Goal: Task Accomplishment & Management: Manage account settings

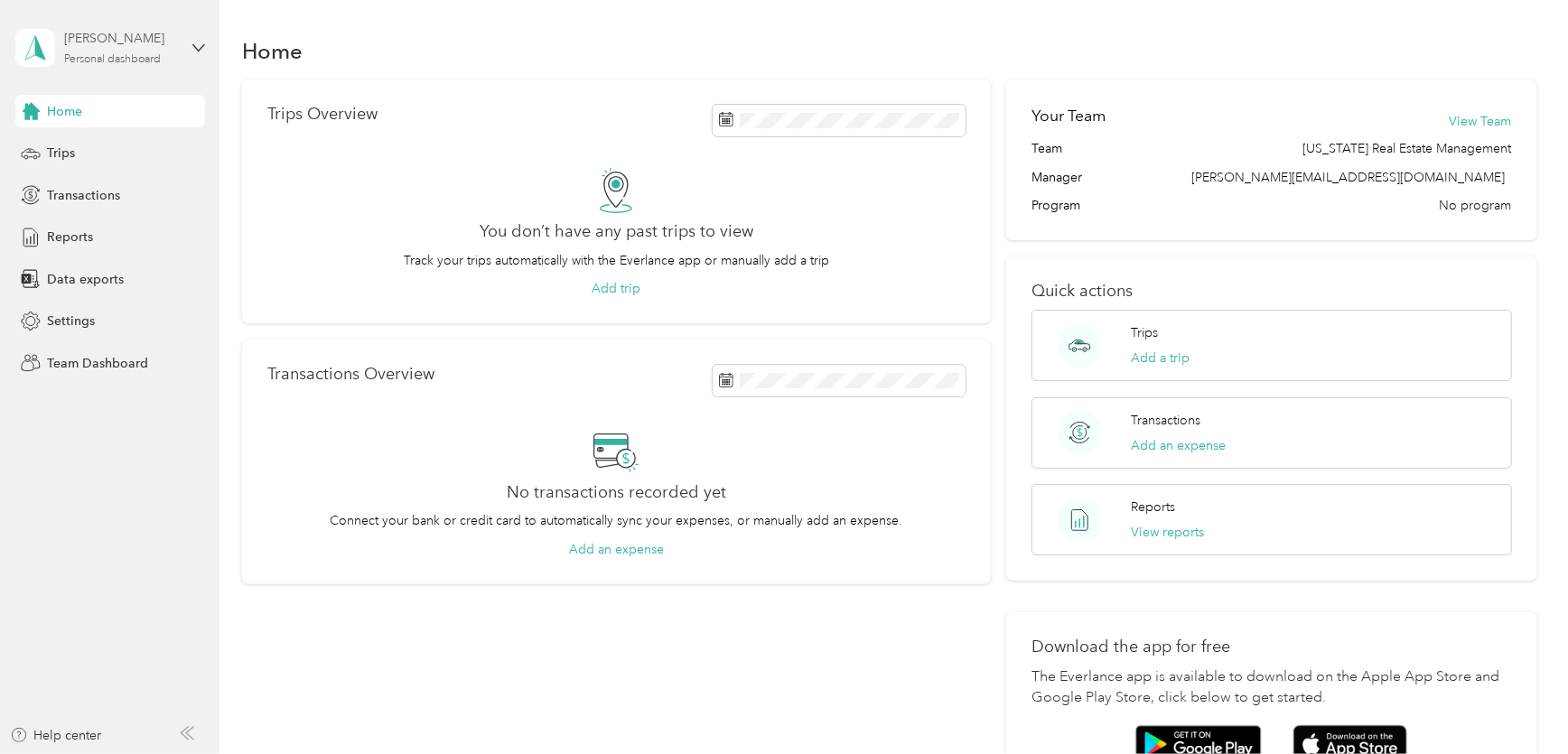
click at [130, 47] on div "[PERSON_NAME]" at bounding box center [120, 38] width 113 height 19
click at [117, 150] on div "Team dashboard" at bounding box center [79, 149] width 96 height 19
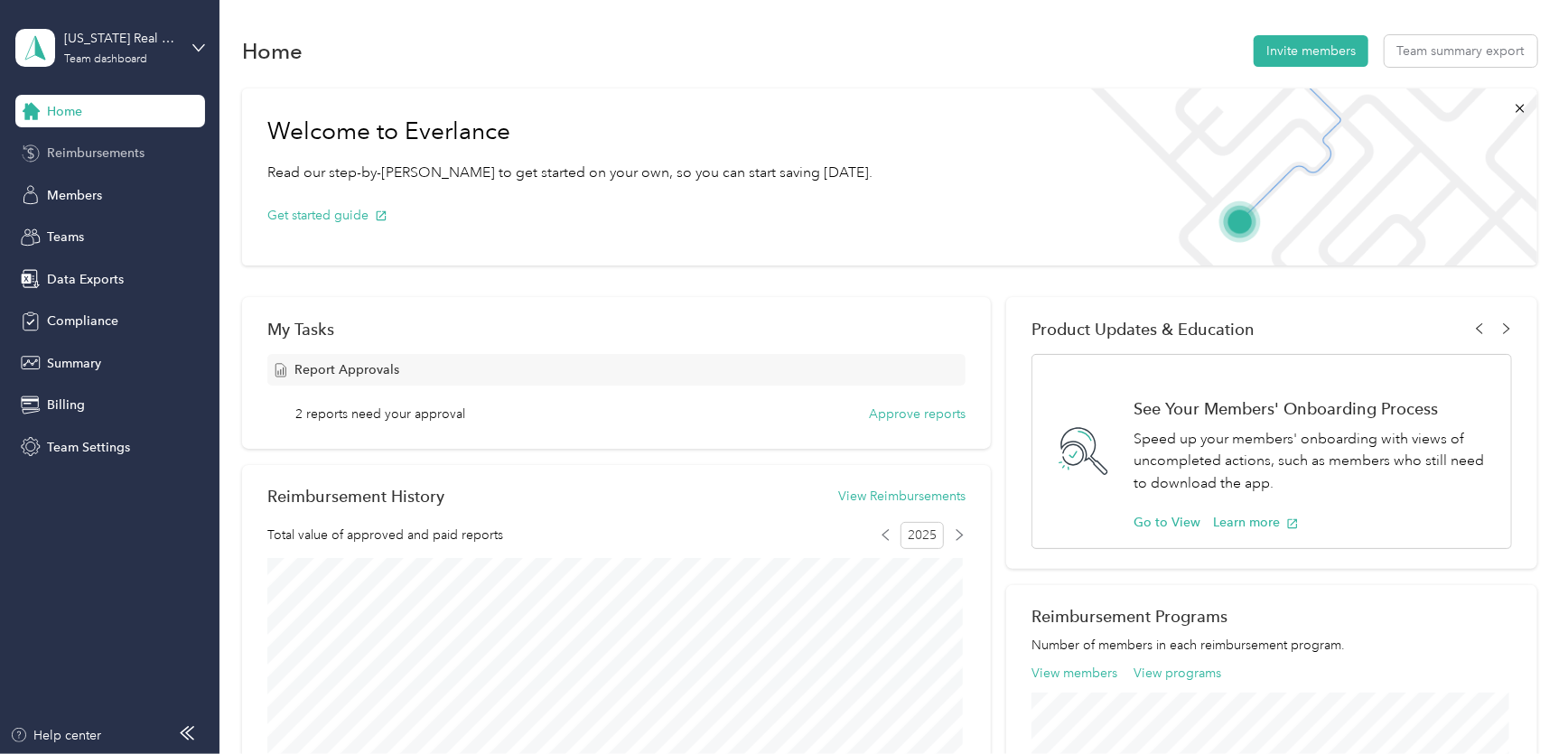
click at [116, 151] on span "Reimbursements" at bounding box center [96, 153] width 97 height 19
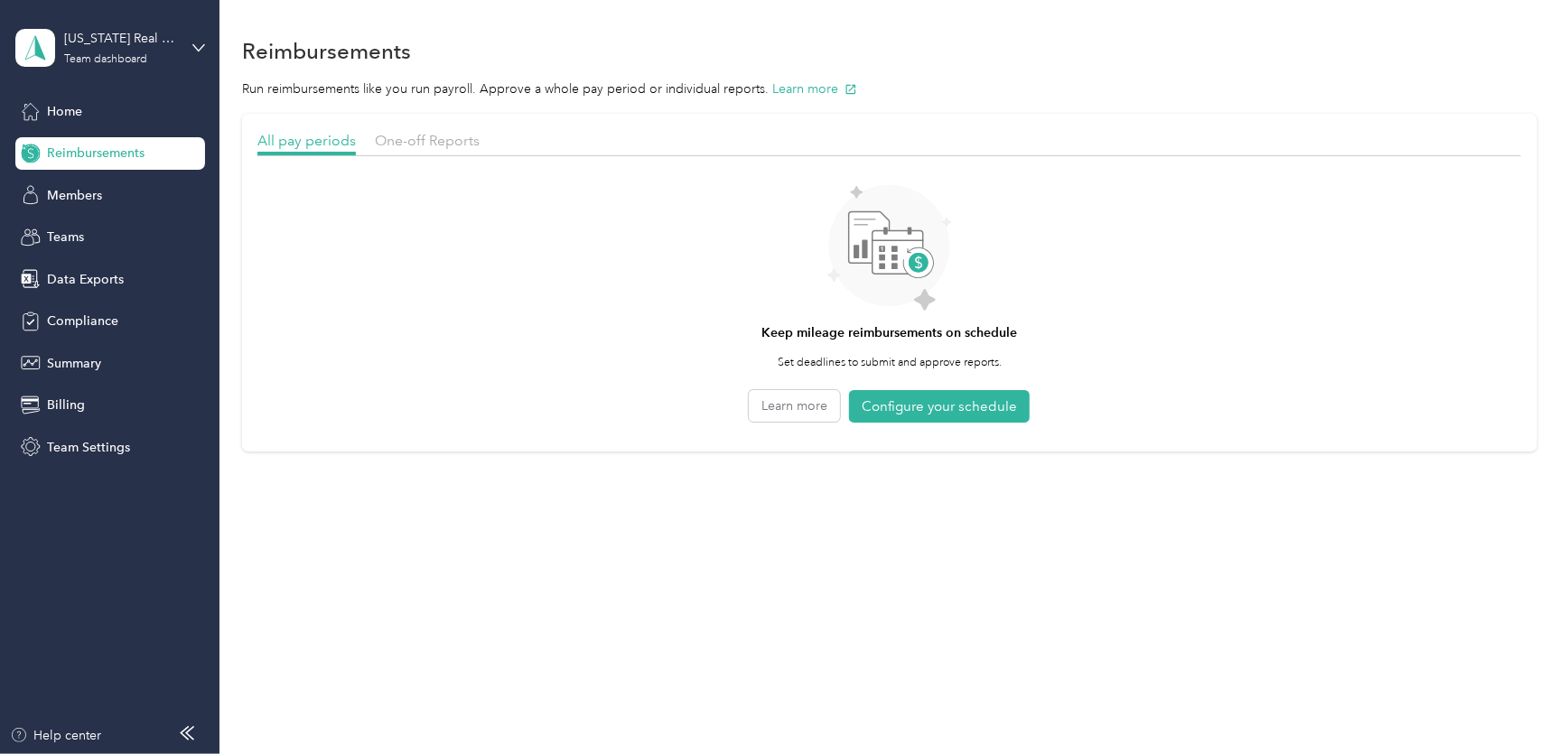
click at [425, 126] on section "All pay periods One-off Reports Keep mileage reimbursements on schedule Set dea…" at bounding box center [889, 283] width 1295 height 338
click at [423, 141] on span "One-off Reports" at bounding box center [427, 140] width 105 height 17
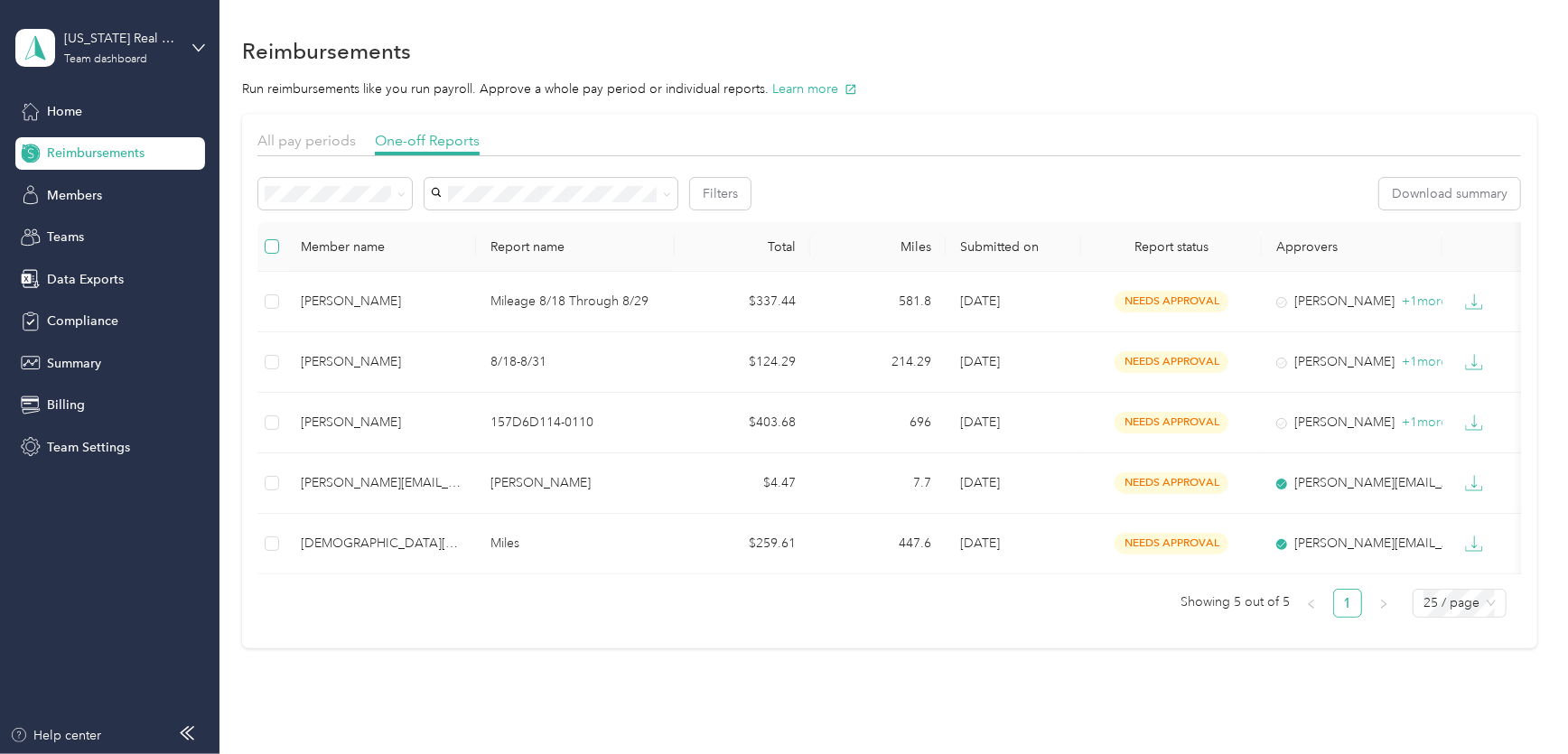
click at [275, 242] on label at bounding box center [272, 246] width 14 height 20
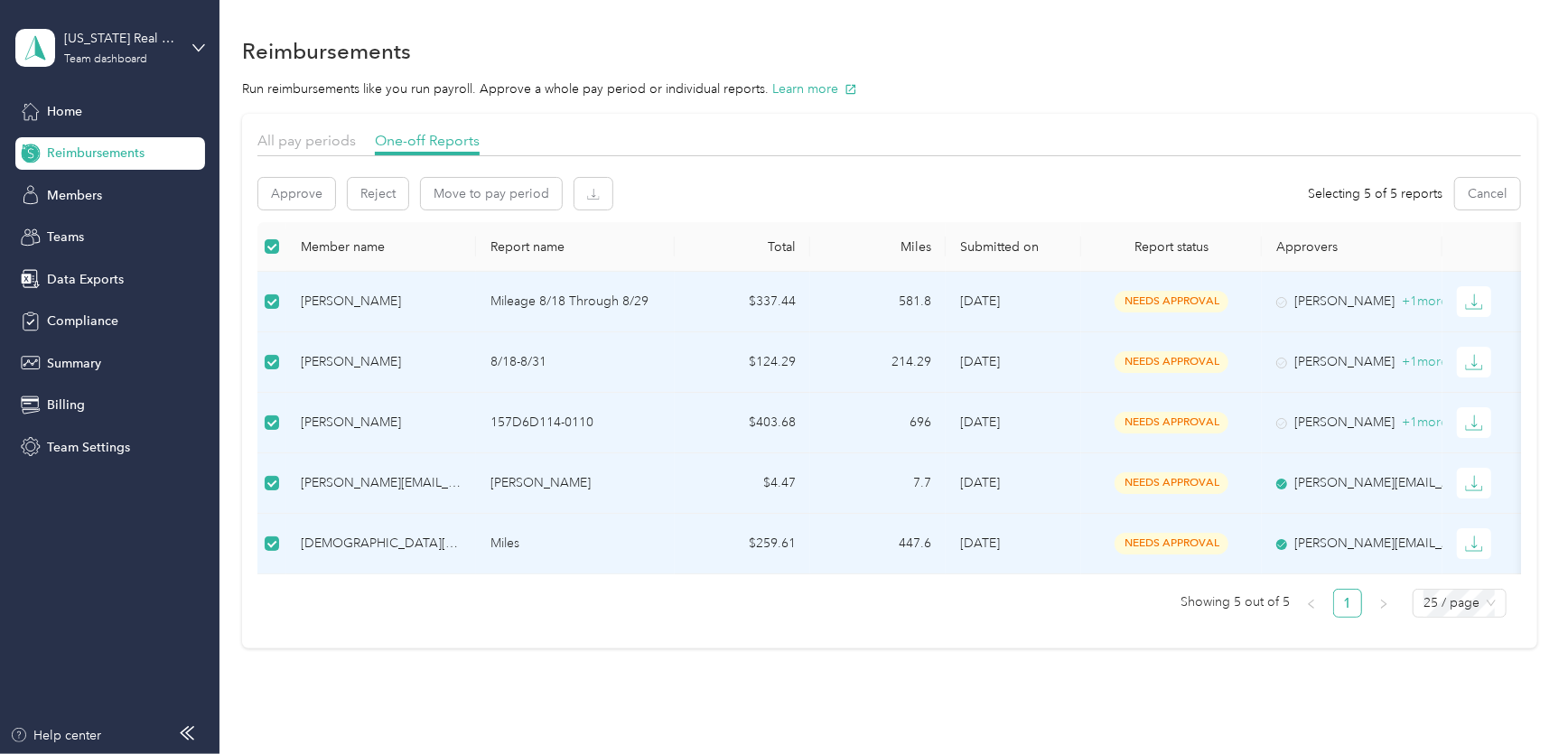
click at [288, 211] on div "Approve Reject Move to pay period Selecting 5 of 5 reports Cancel" at bounding box center [889, 200] width 1264 height 44
click at [306, 189] on button "Approve" at bounding box center [297, 194] width 77 height 32
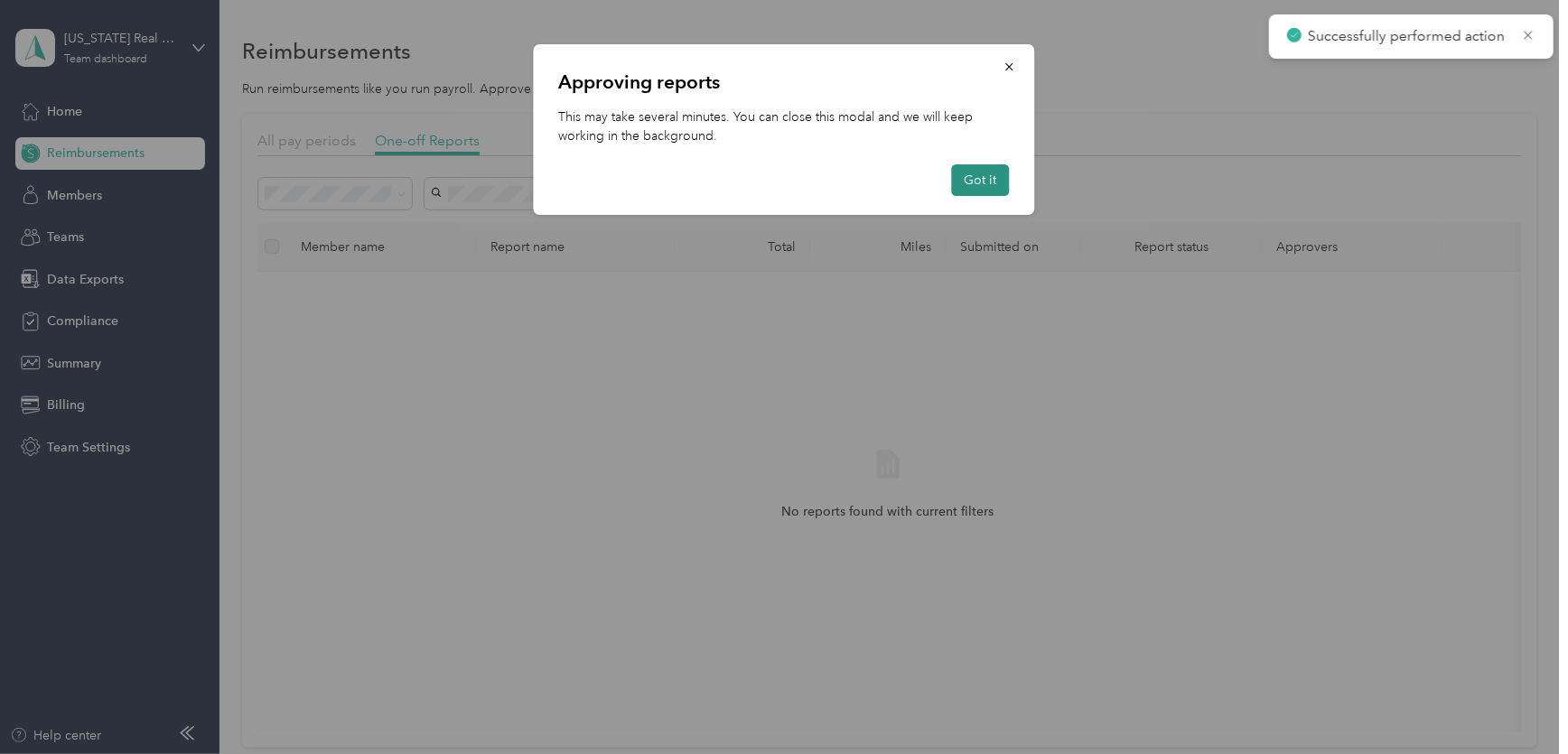
click at [975, 185] on button "Got it" at bounding box center [981, 181] width 58 height 32
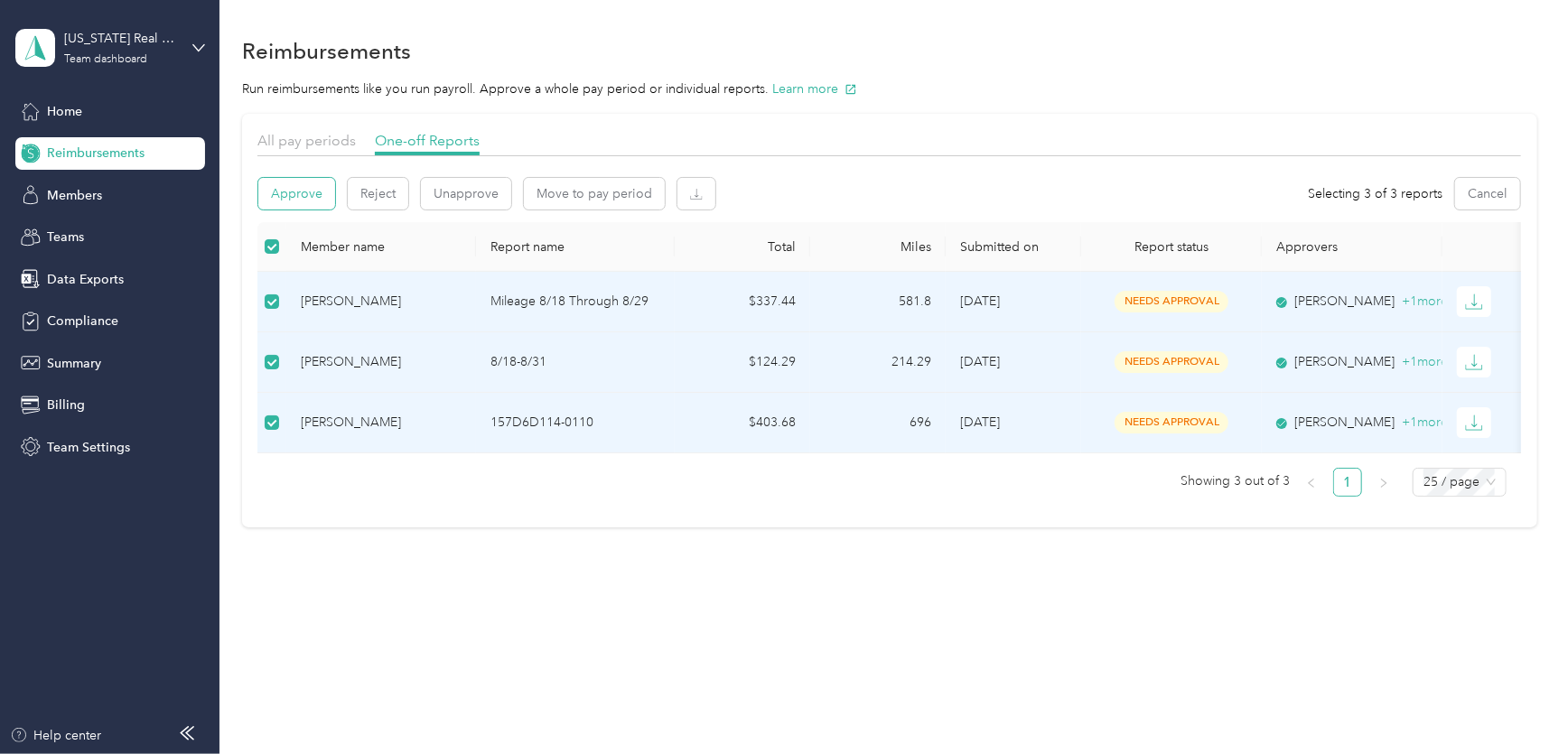
click at [265, 188] on button "Approve" at bounding box center [297, 194] width 77 height 32
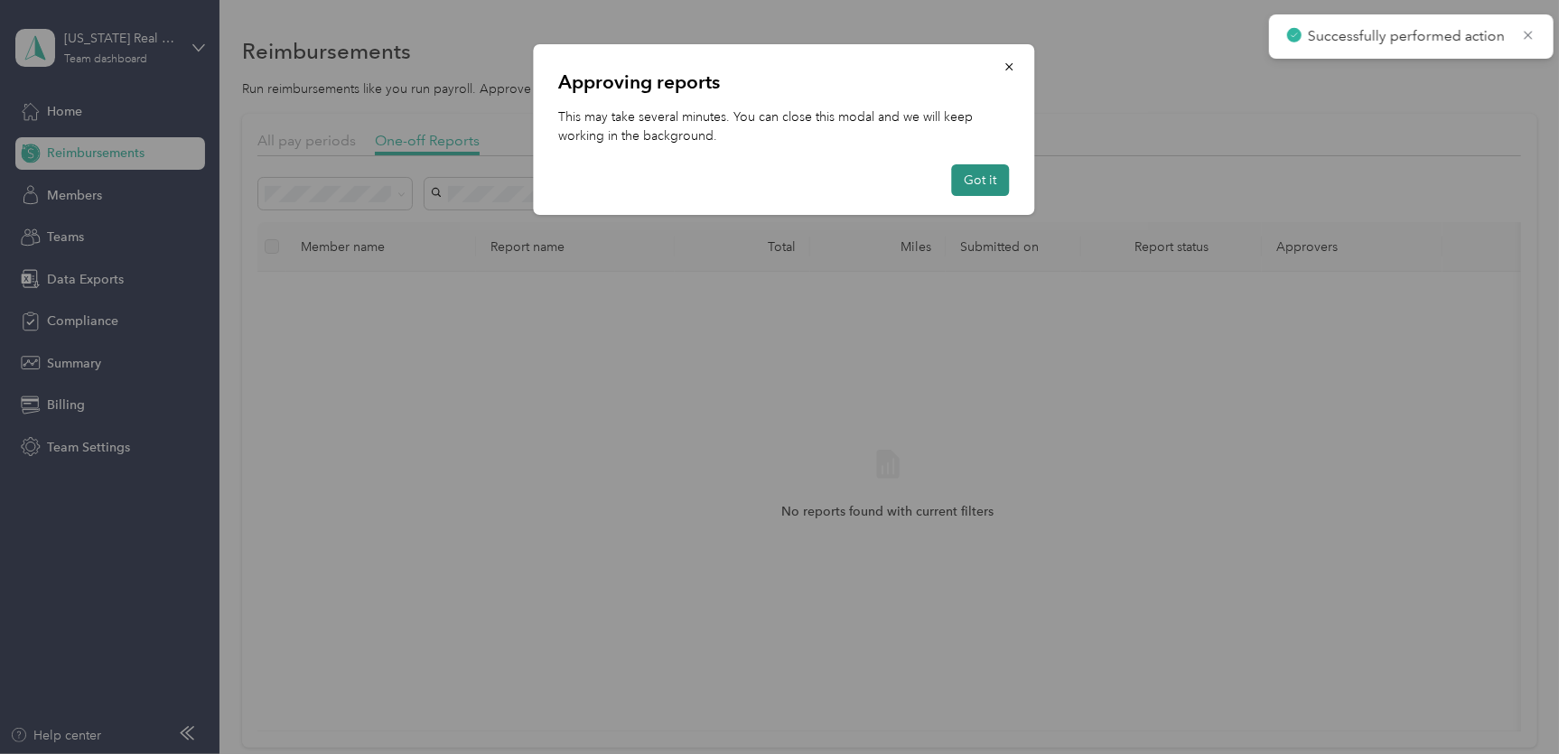
click at [962, 185] on button "Got it" at bounding box center [981, 181] width 58 height 32
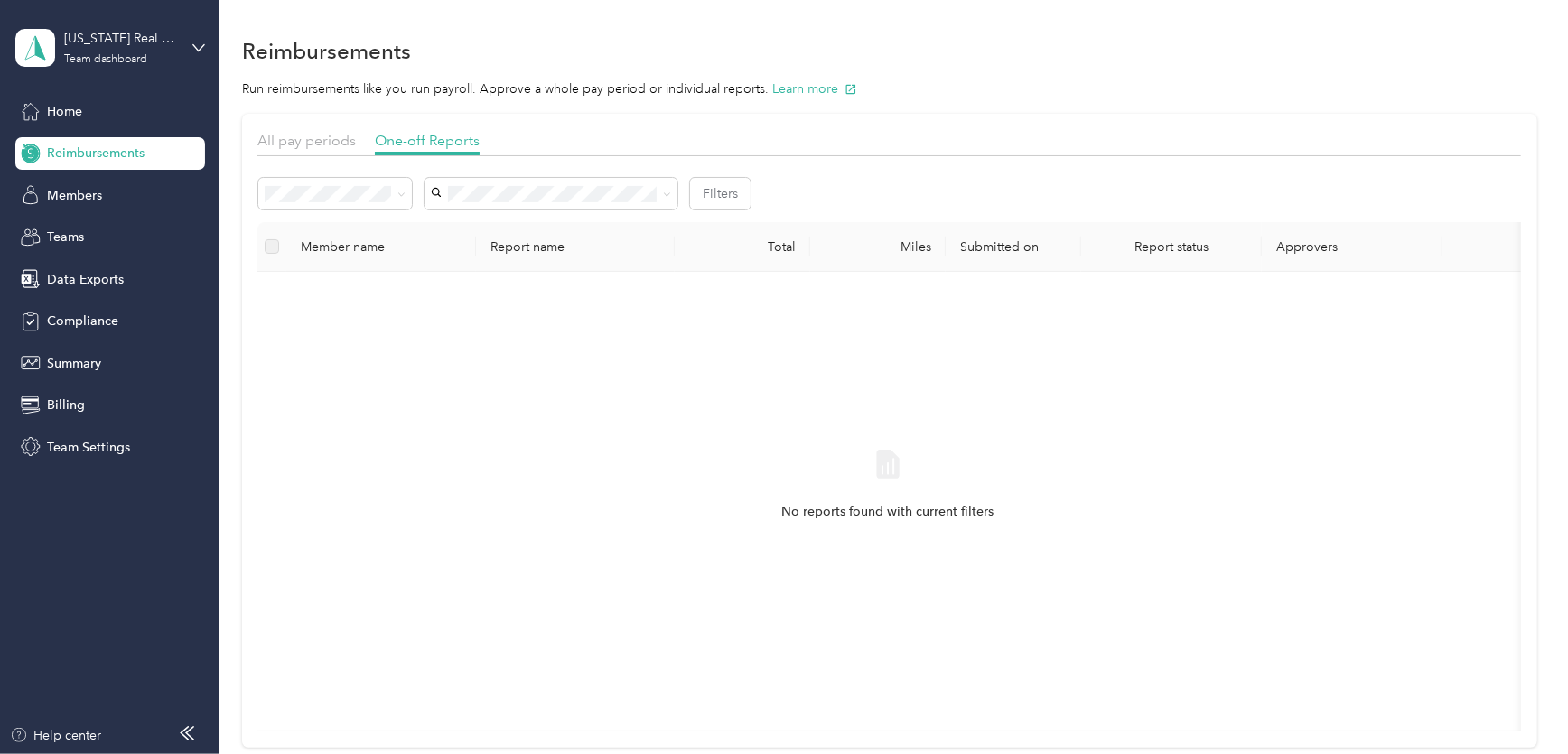
click at [132, 147] on span "Reimbursements" at bounding box center [96, 153] width 97 height 19
click at [317, 184] on span at bounding box center [335, 194] width 154 height 32
click at [406, 198] on span at bounding box center [335, 194] width 154 height 32
click at [543, 494] on div "No reports found with current filters" at bounding box center [887, 501] width 1231 height 430
click at [284, 289] on div "Needs payment" at bounding box center [335, 290] width 128 height 19
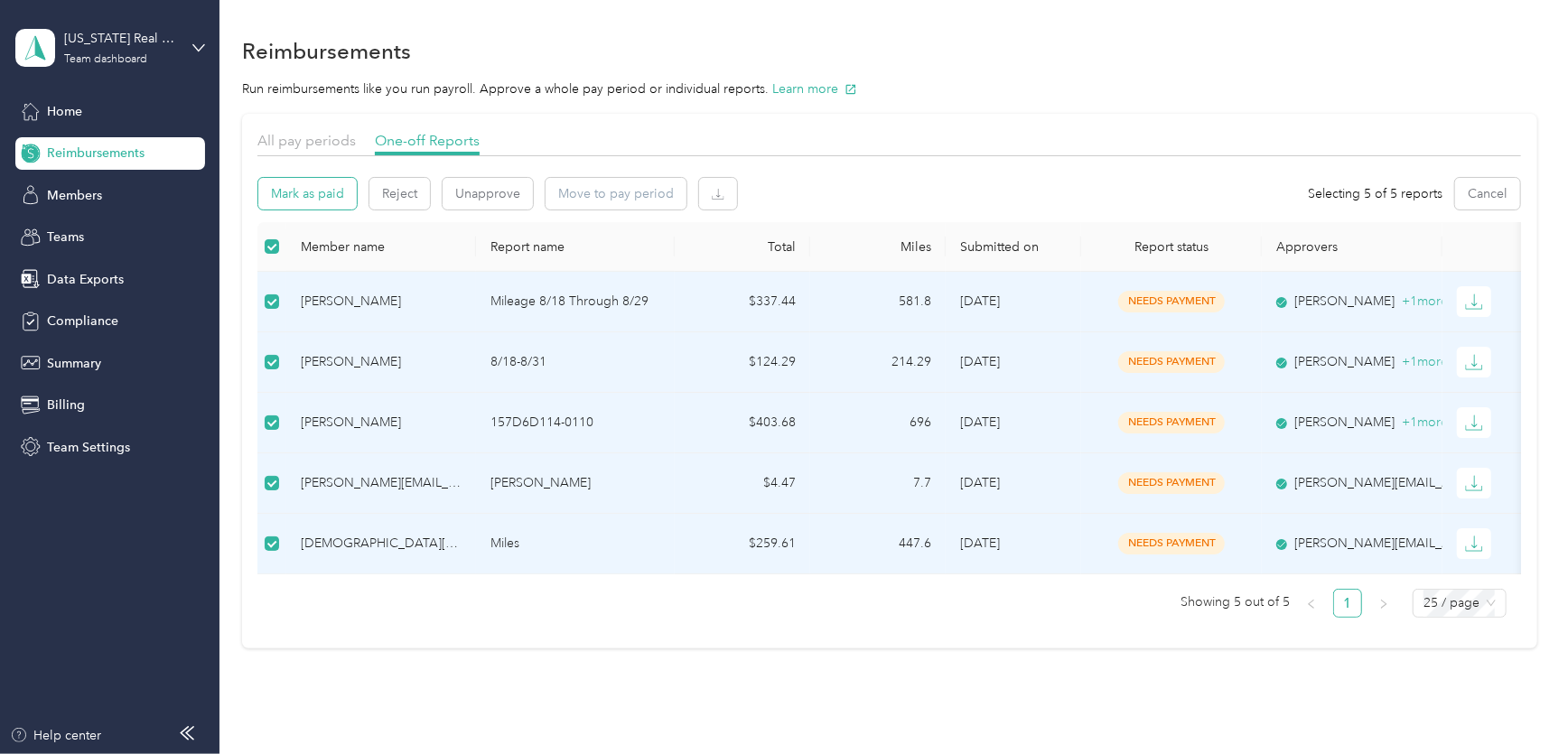
click at [288, 190] on button "Mark as paid" at bounding box center [307, 194] width 98 height 32
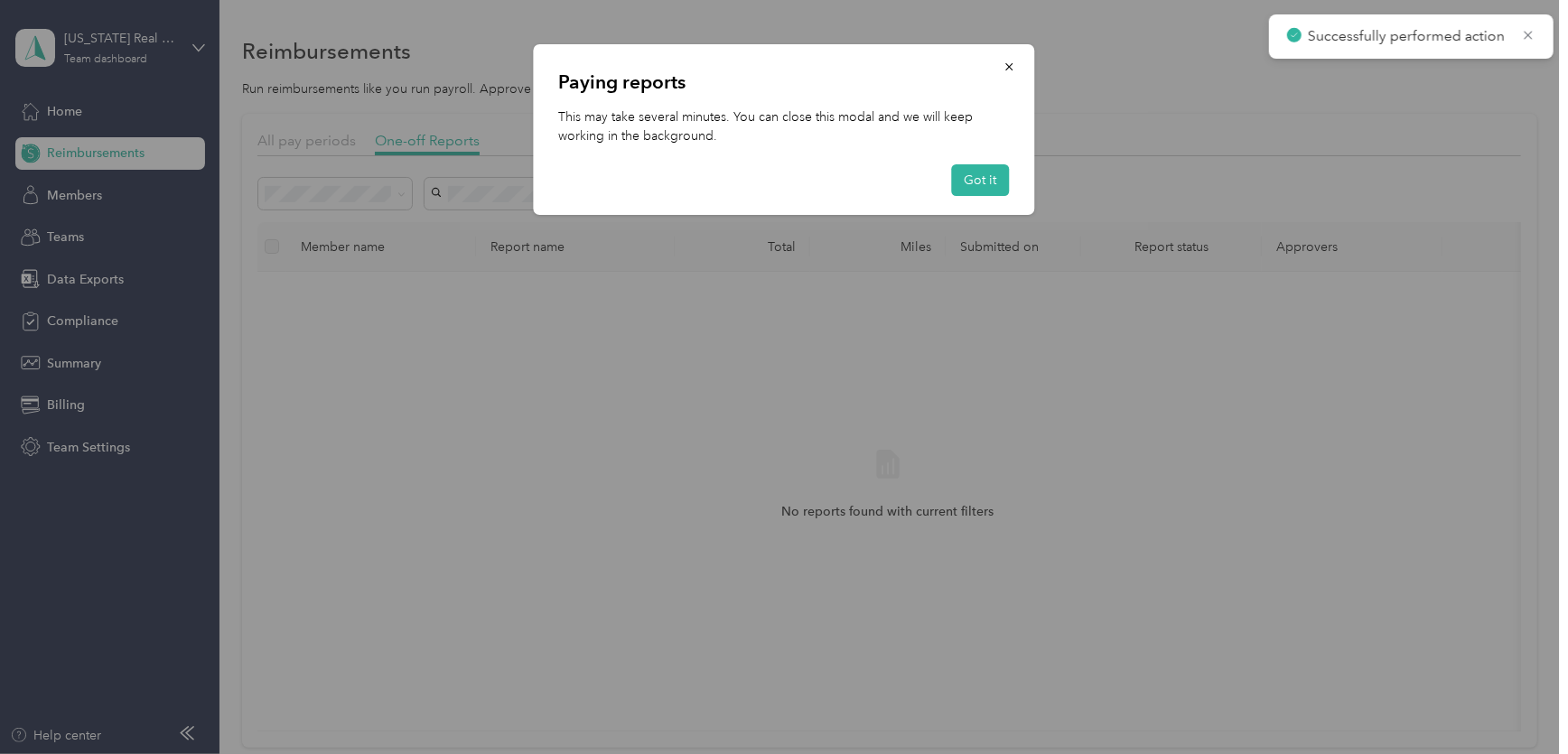
click at [964, 200] on div "Paying reports This may take several minutes. You can close this modal and we w…" at bounding box center [784, 129] width 501 height 170
click at [964, 185] on button "Got it" at bounding box center [981, 181] width 58 height 32
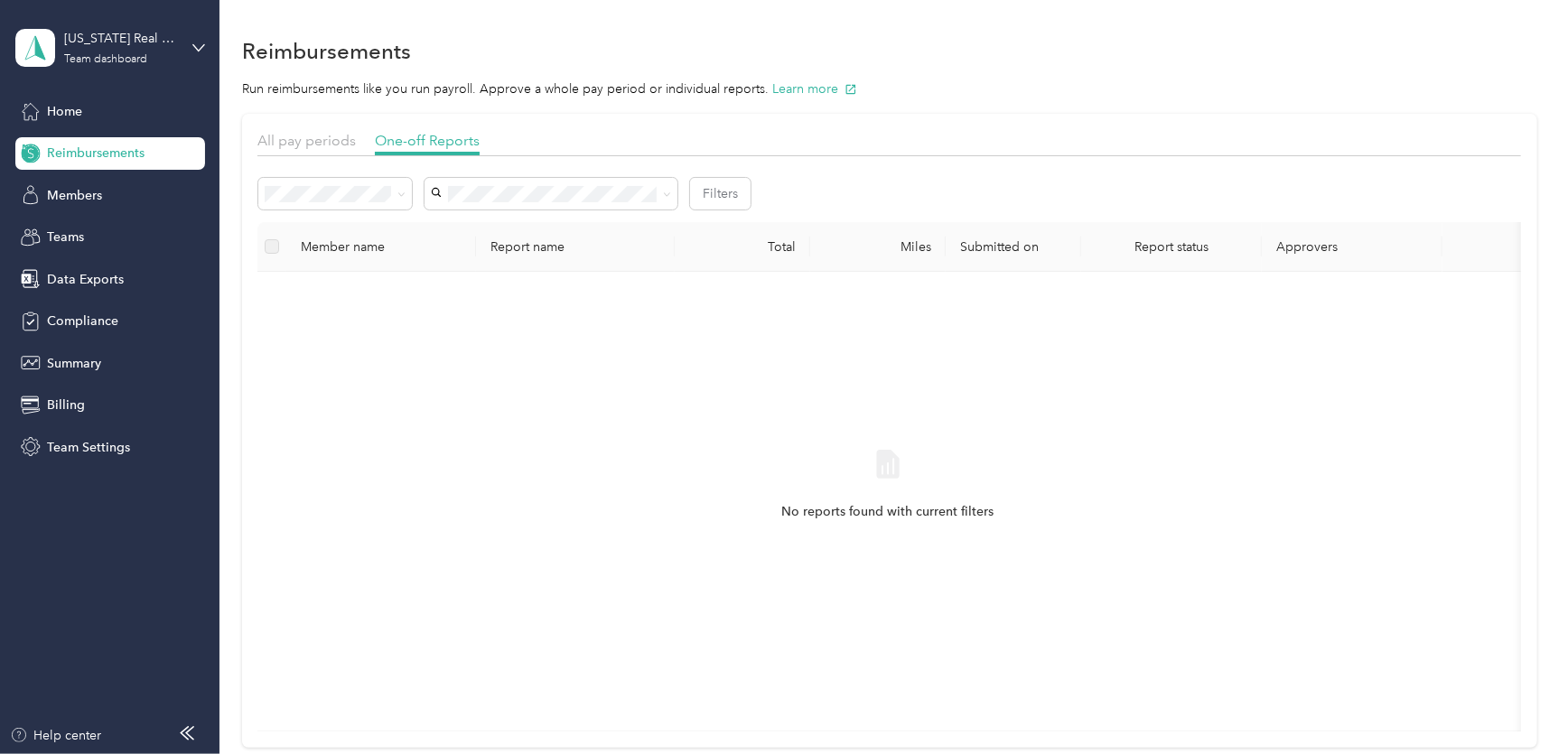
click at [96, 146] on span "Reimbursements" at bounding box center [96, 153] width 97 height 19
click at [387, 140] on span "One-off Reports" at bounding box center [427, 140] width 105 height 17
